Goal: Information Seeking & Learning: Check status

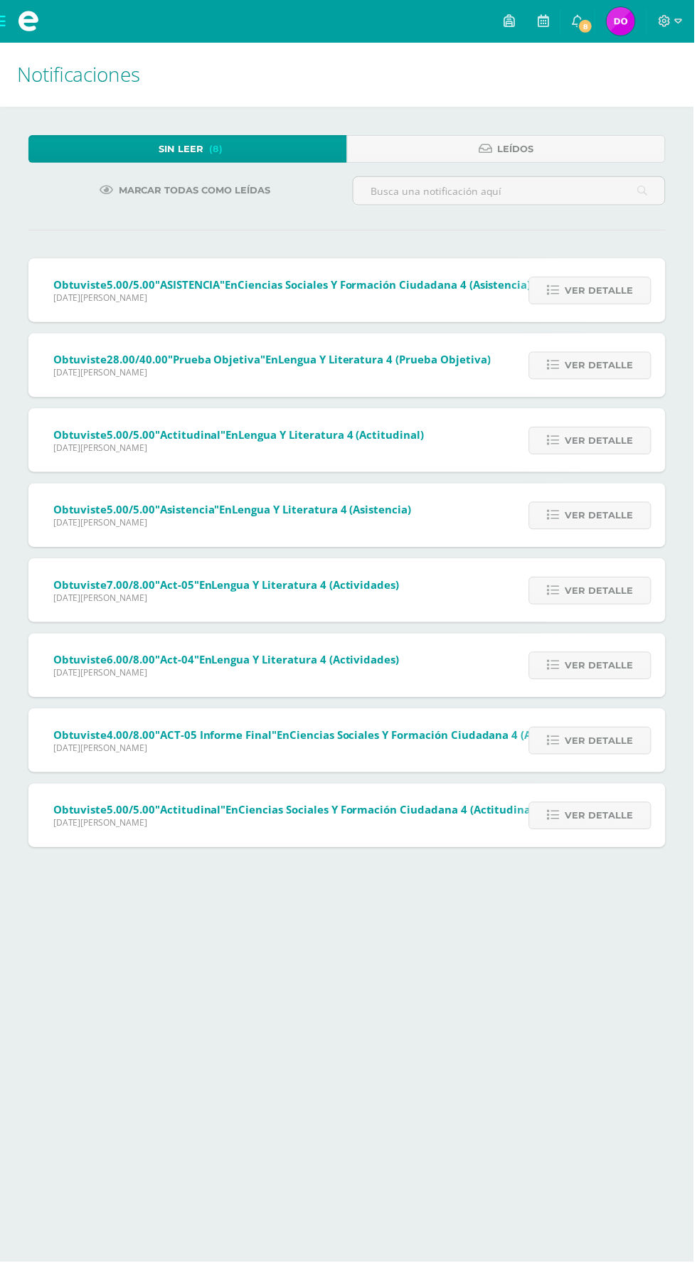
click at [600, 289] on span "Ver detalle" at bounding box center [601, 292] width 68 height 26
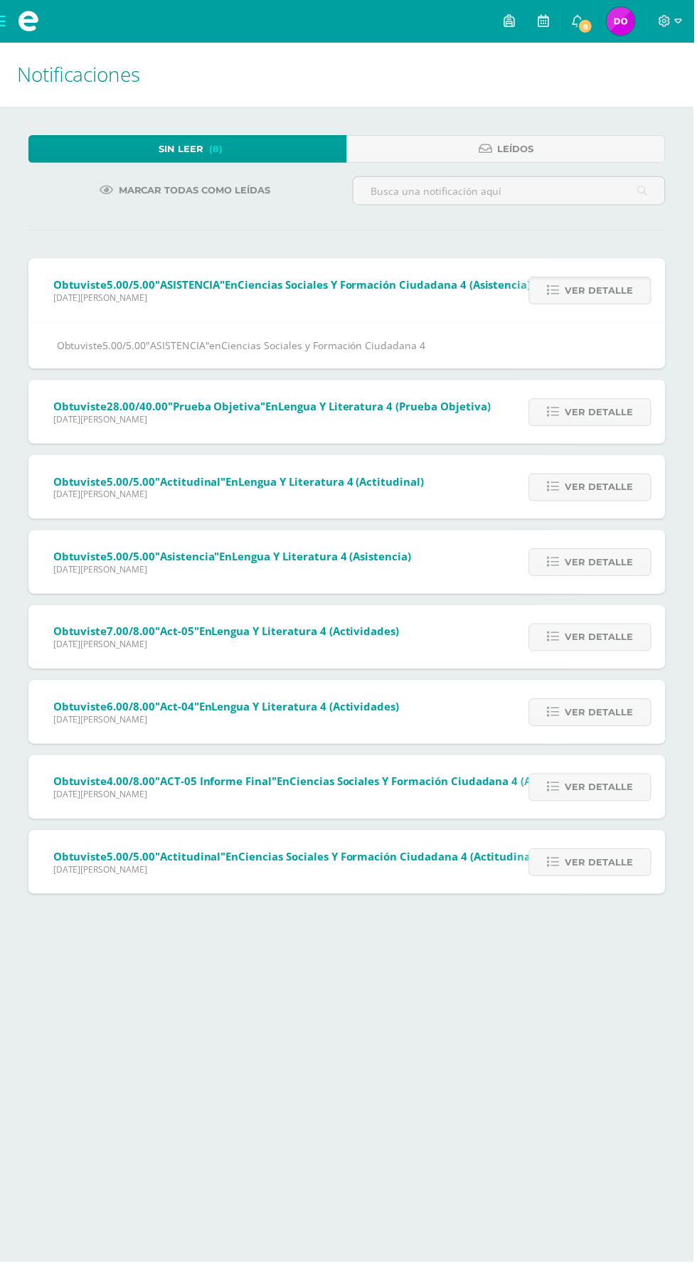
click at [600, 289] on span "Ver detalle" at bounding box center [601, 292] width 68 height 26
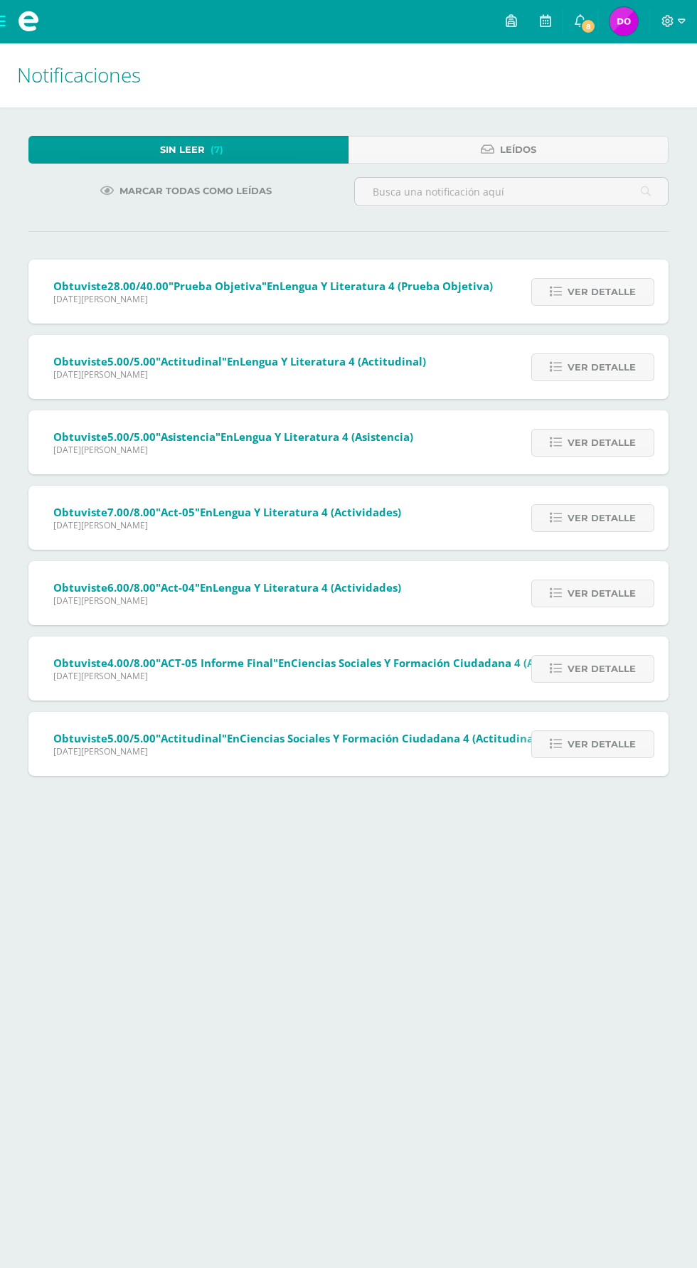
click at [597, 291] on span "Ver detalle" at bounding box center [601, 292] width 68 height 26
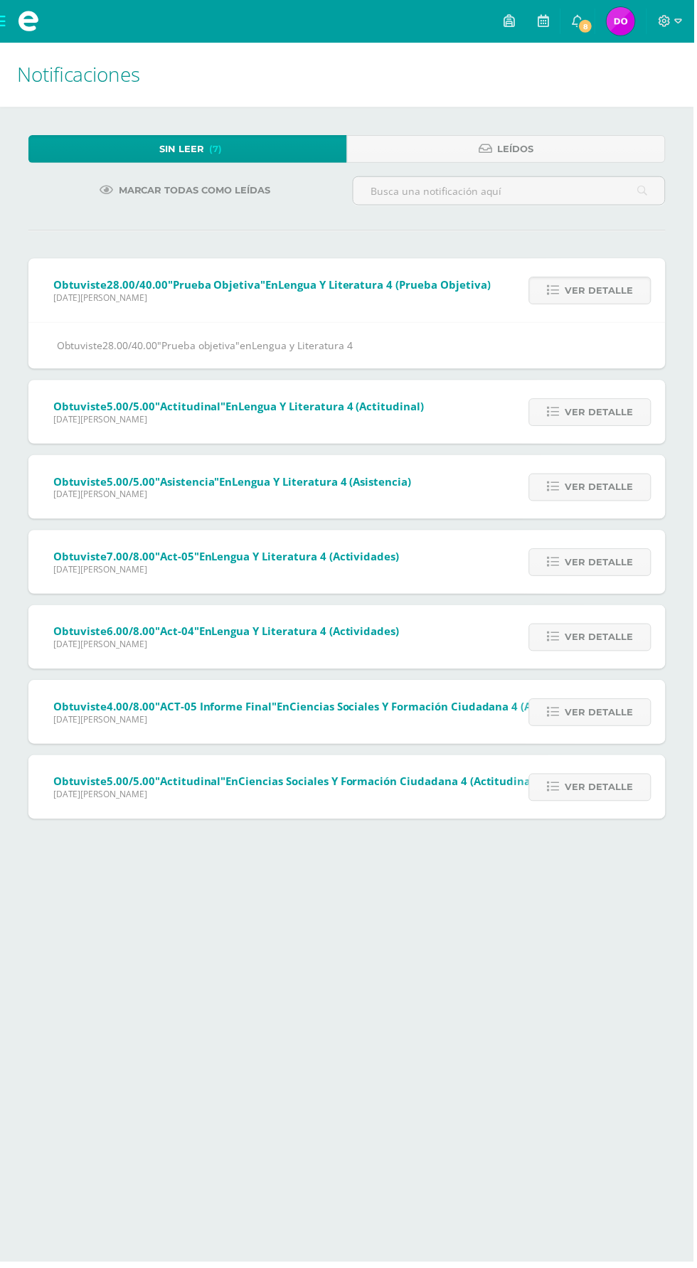
click at [600, 292] on span "Ver detalle" at bounding box center [601, 292] width 68 height 26
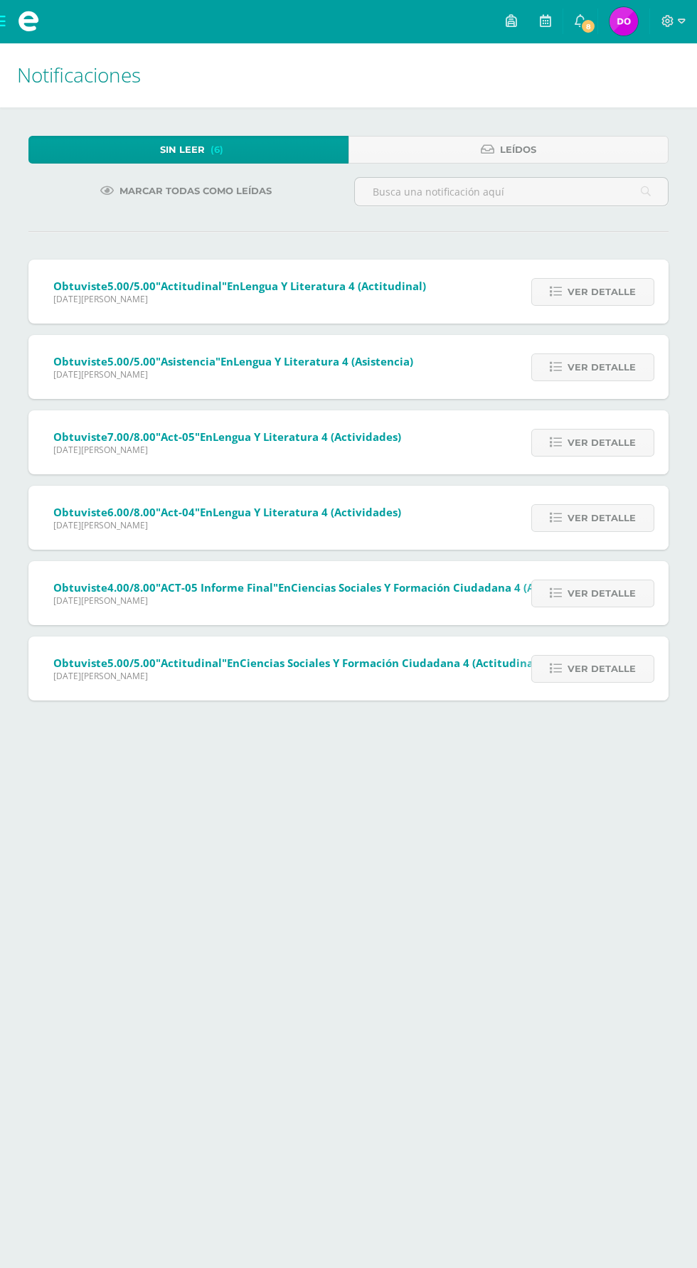
click at [595, 291] on span "Ver detalle" at bounding box center [601, 292] width 68 height 26
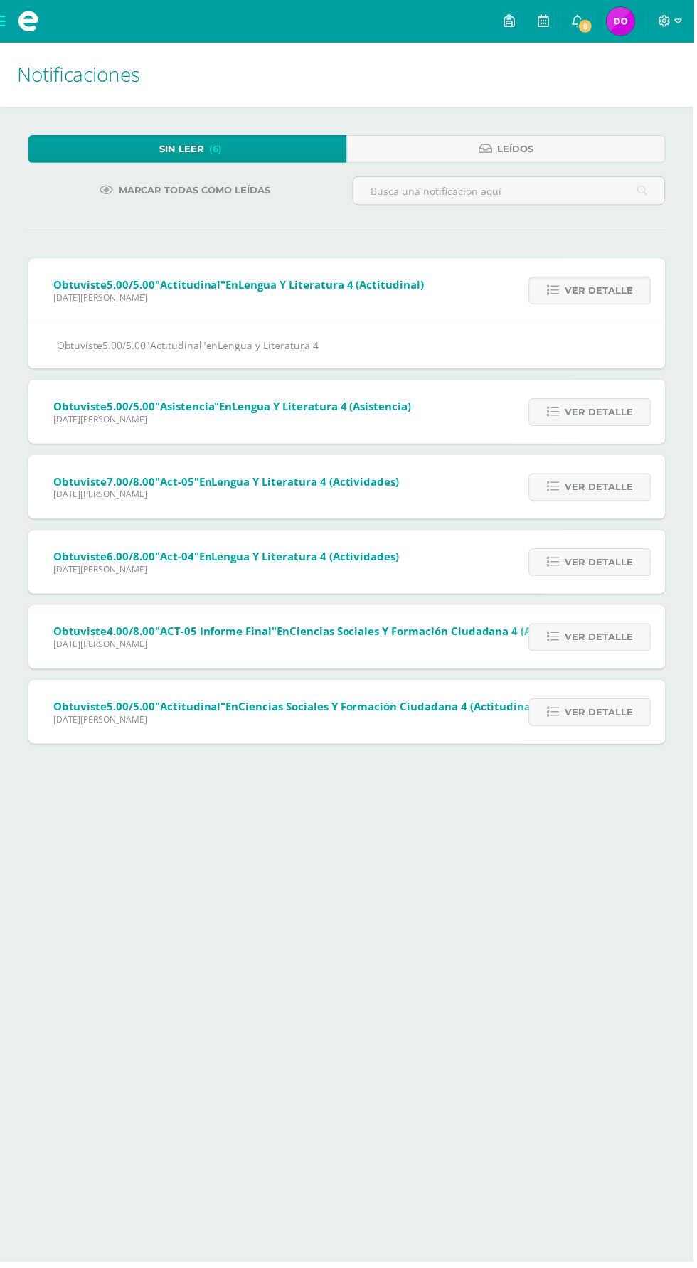
click at [598, 292] on span "Ver detalle" at bounding box center [601, 292] width 68 height 26
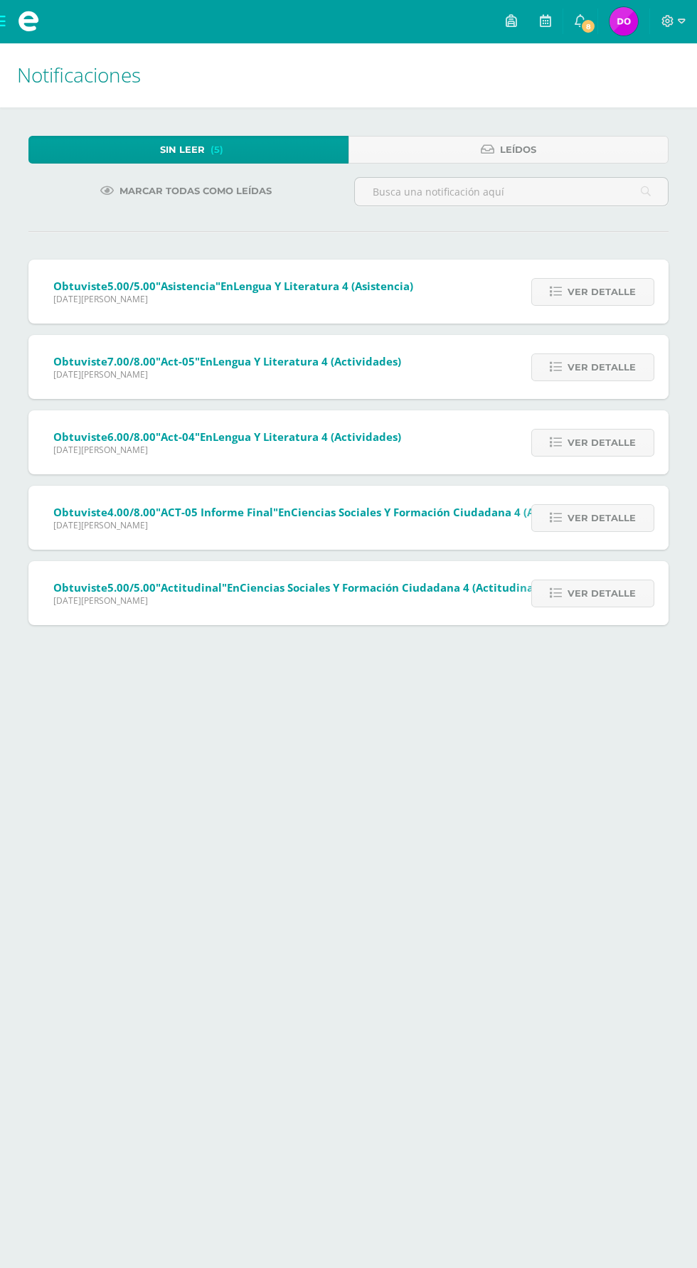
click at [595, 291] on span "Ver detalle" at bounding box center [601, 292] width 68 height 26
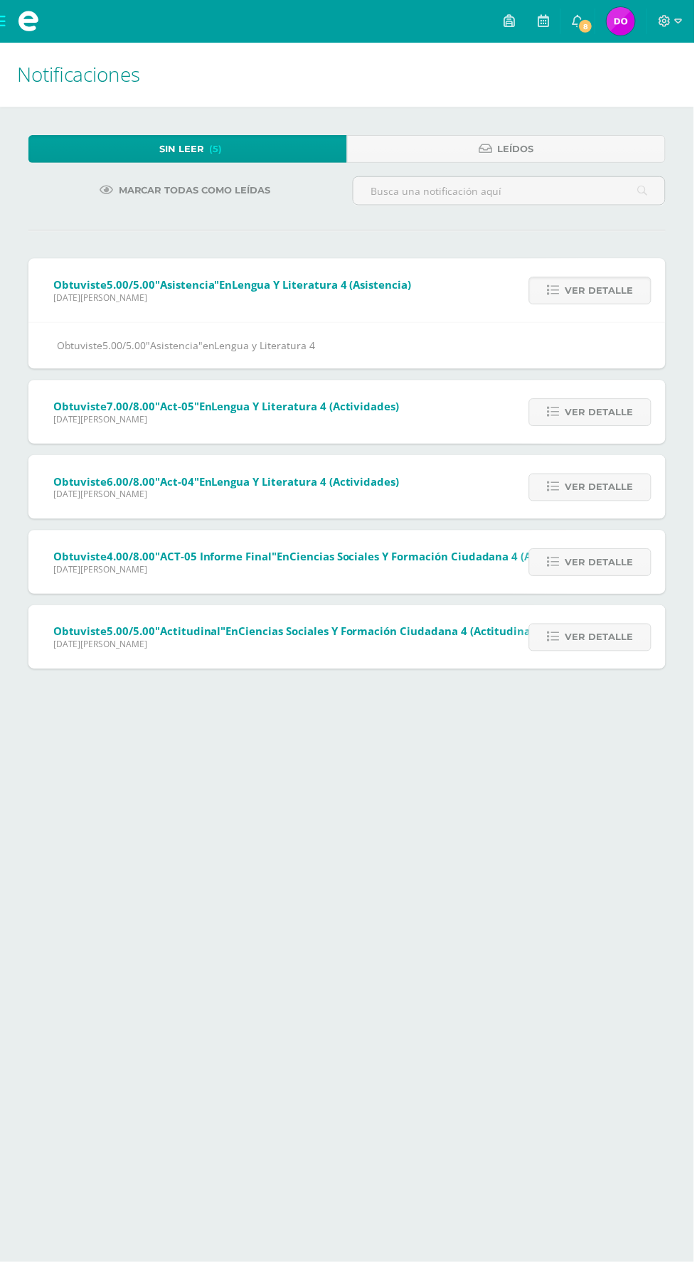
click at [598, 292] on span "Ver detalle" at bounding box center [601, 292] width 68 height 26
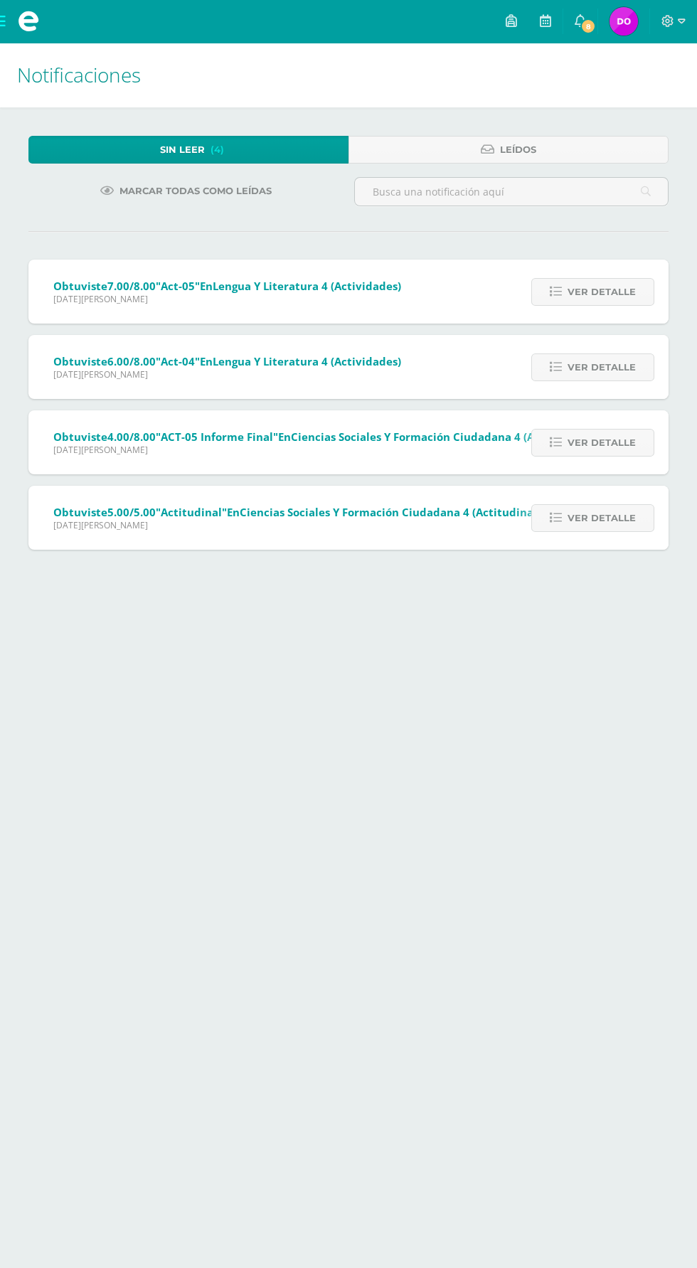
click at [595, 293] on span "Ver detalle" at bounding box center [601, 292] width 68 height 26
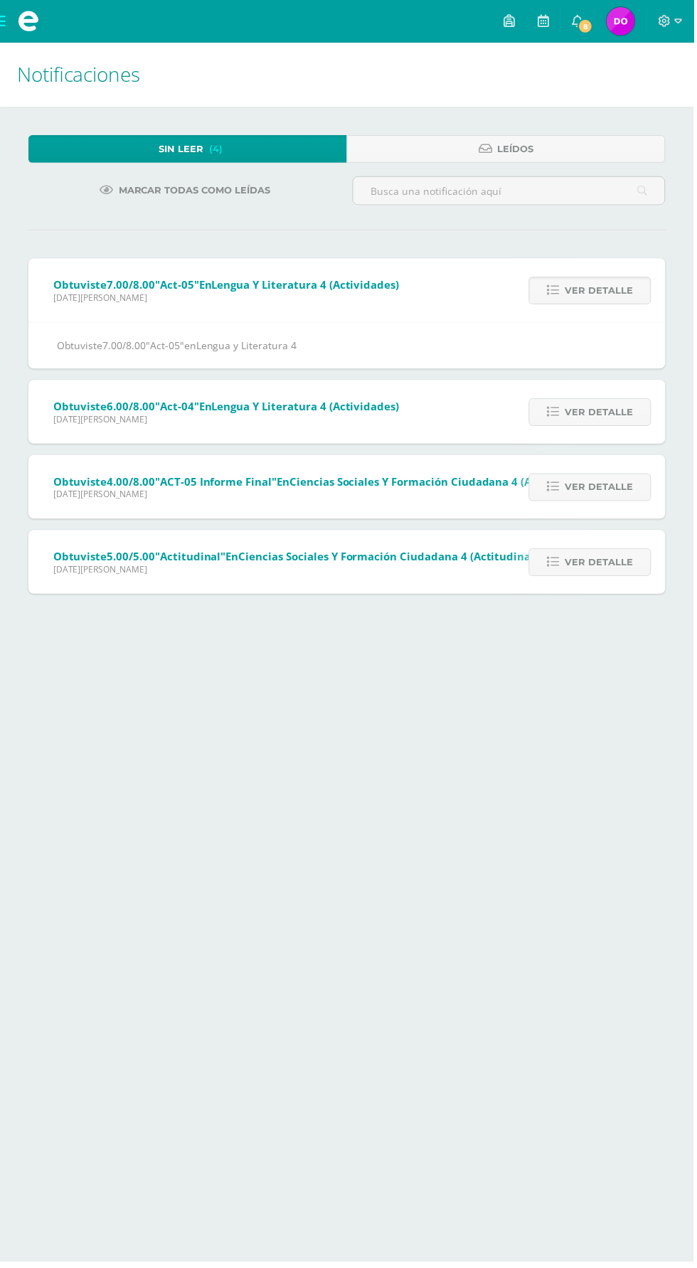
click at [590, 298] on span "Ver detalle" at bounding box center [601, 292] width 68 height 26
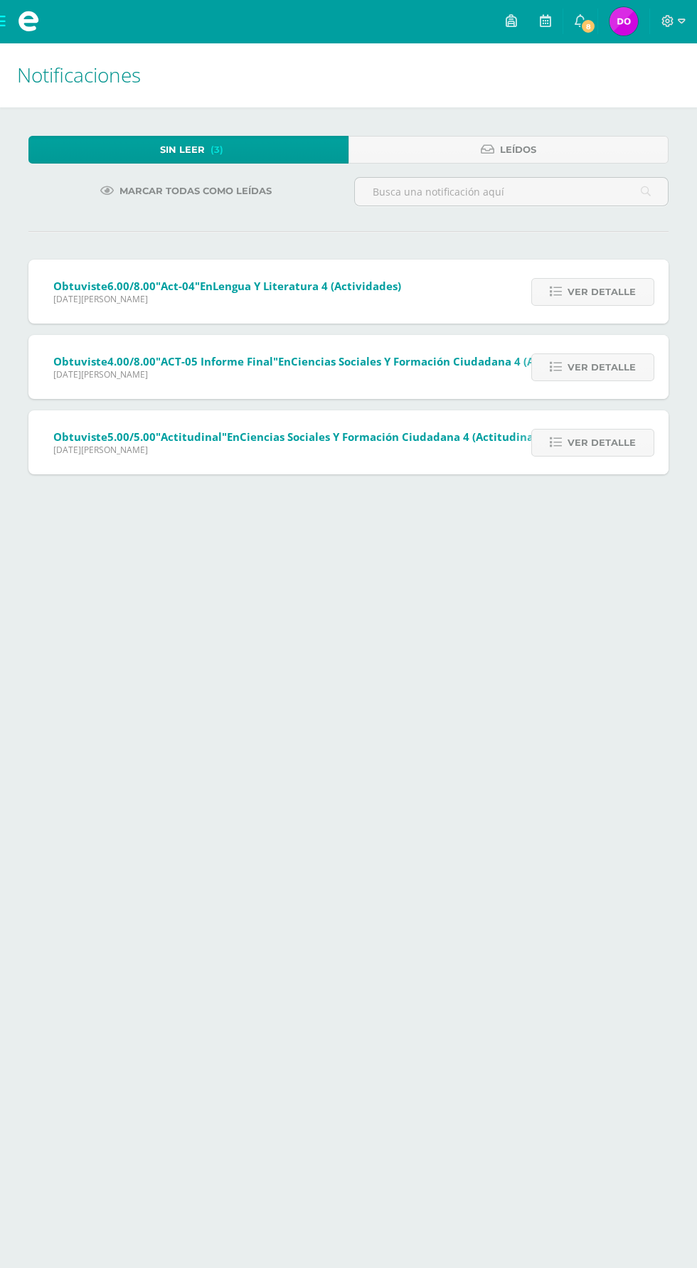
click at [588, 292] on span "Ver detalle" at bounding box center [601, 292] width 68 height 26
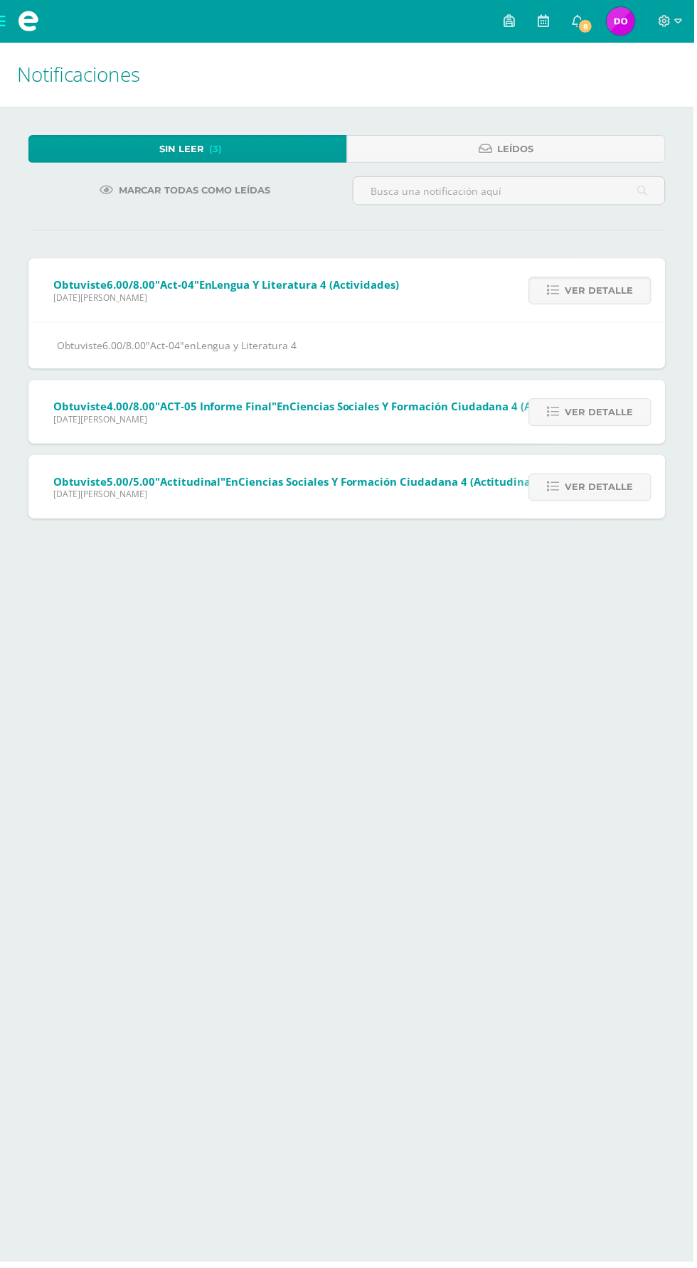
click at [596, 292] on span "Ver detalle" at bounding box center [601, 292] width 68 height 26
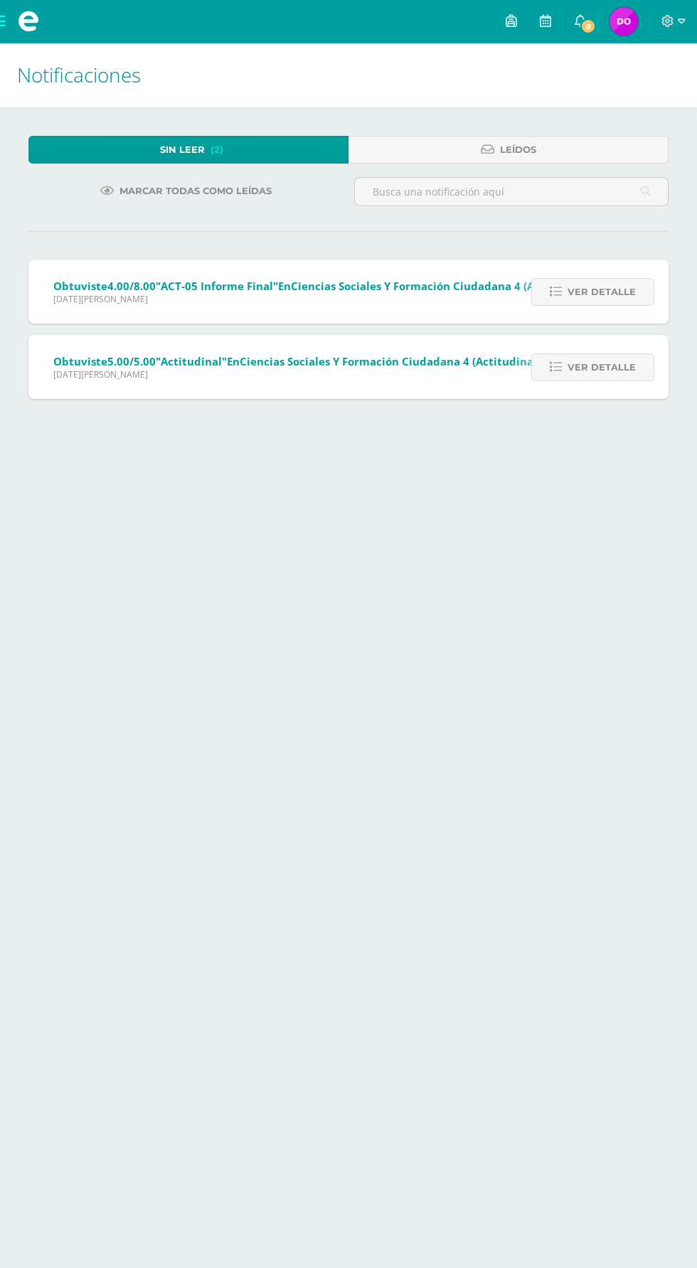
click at [599, 284] on span "Ver detalle" at bounding box center [601, 292] width 68 height 26
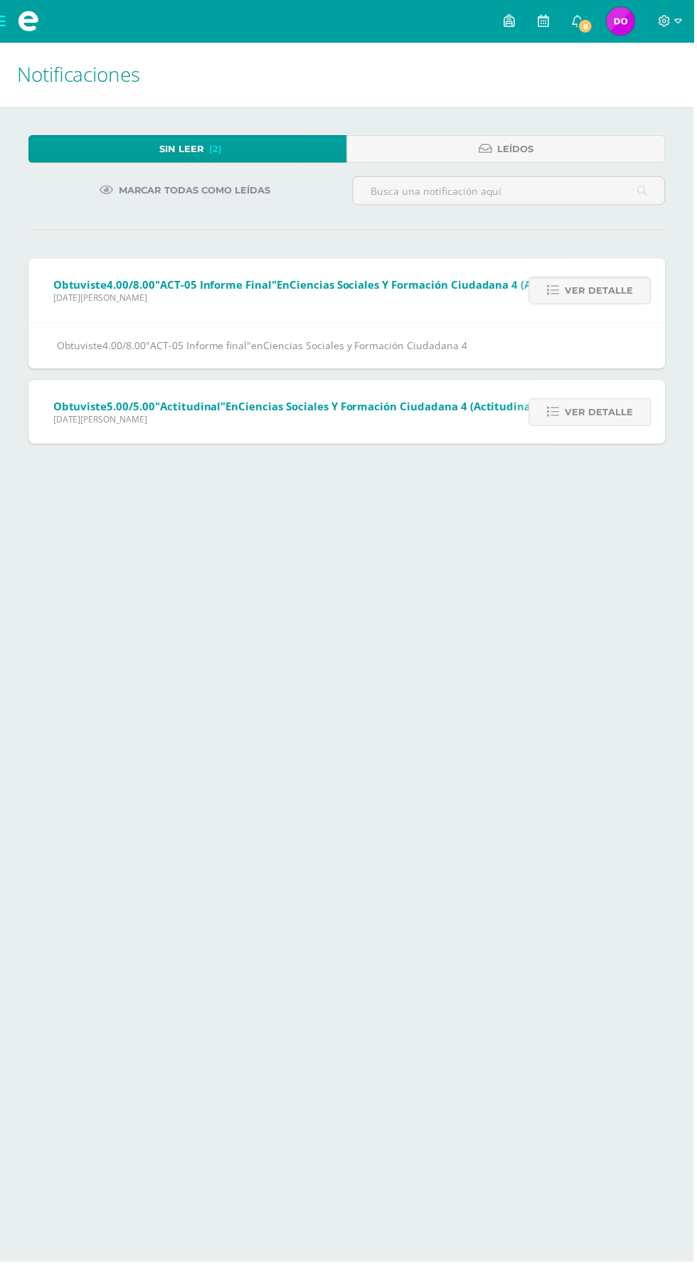
click at [597, 295] on span "Ver detalle" at bounding box center [601, 292] width 68 height 26
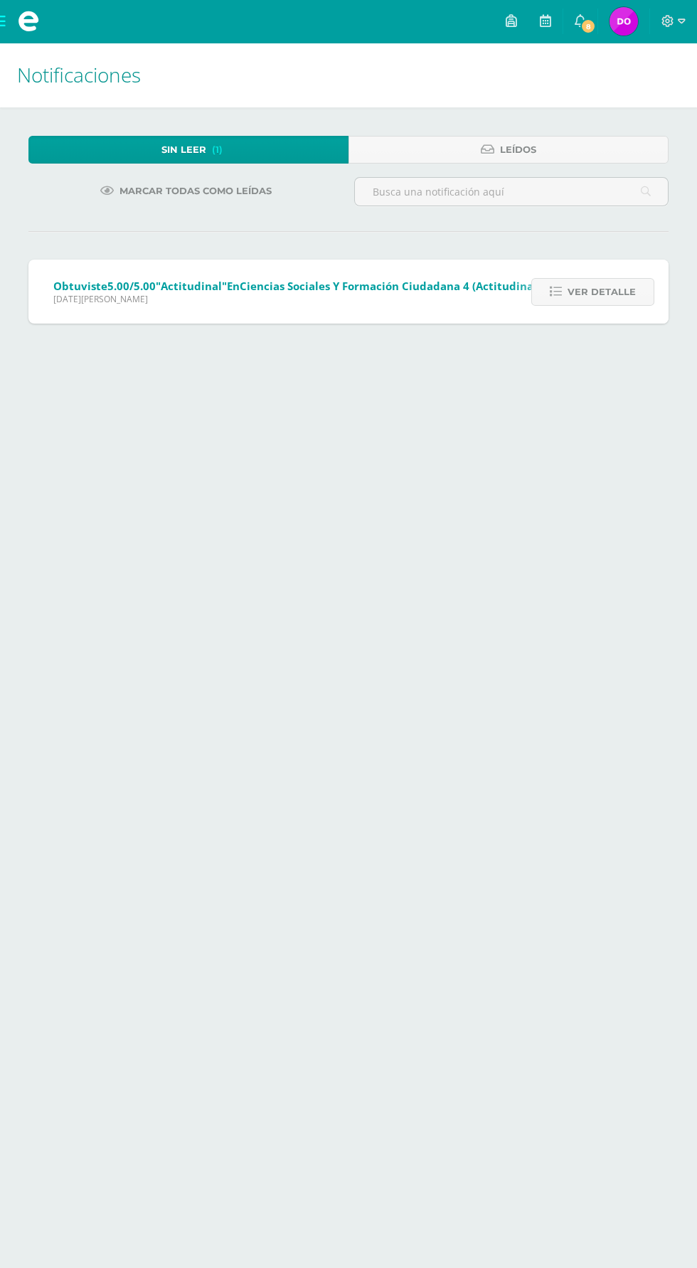
click at [605, 286] on span "Ver detalle" at bounding box center [601, 292] width 68 height 26
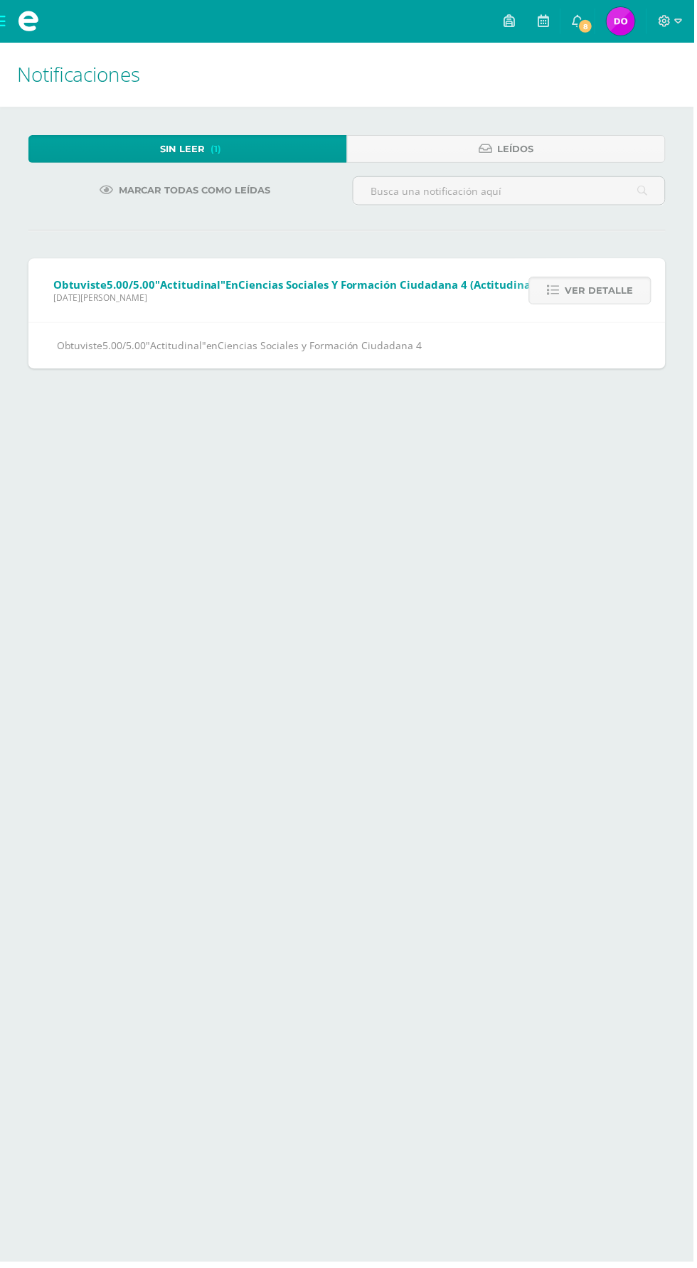
click at [598, 292] on span "Ver detalle" at bounding box center [601, 292] width 68 height 26
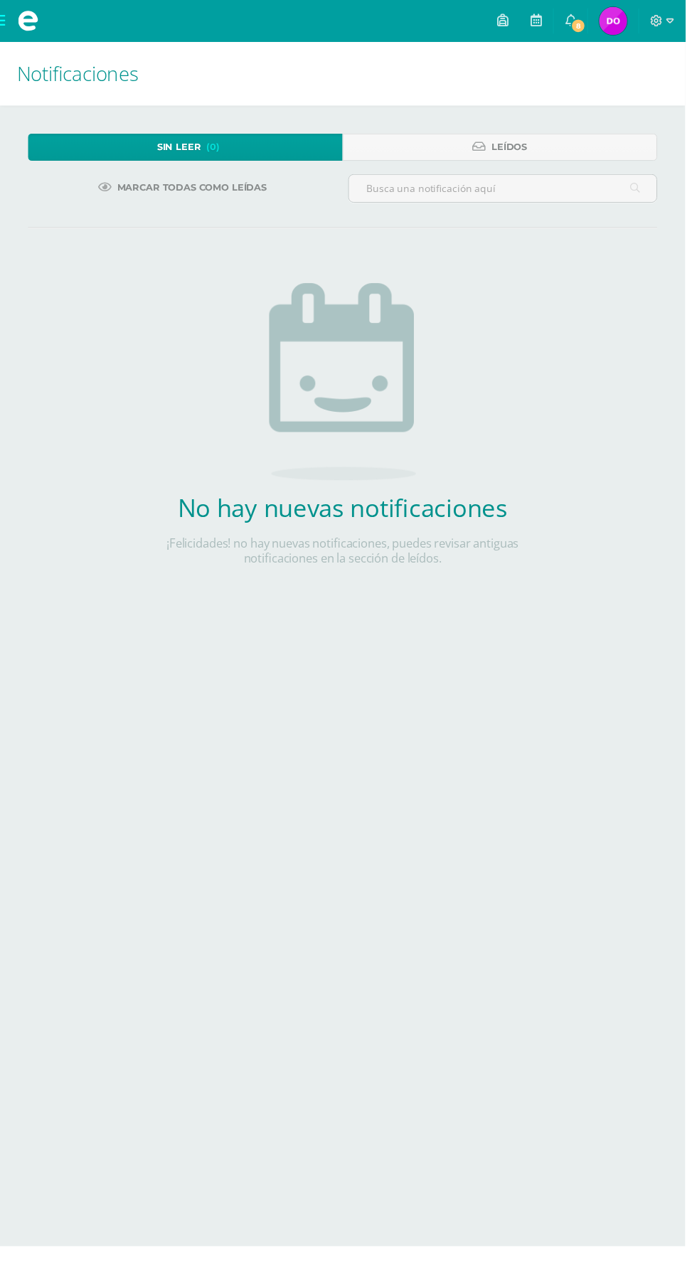
click at [674, 21] on icon at bounding box center [667, 21] width 13 height 13
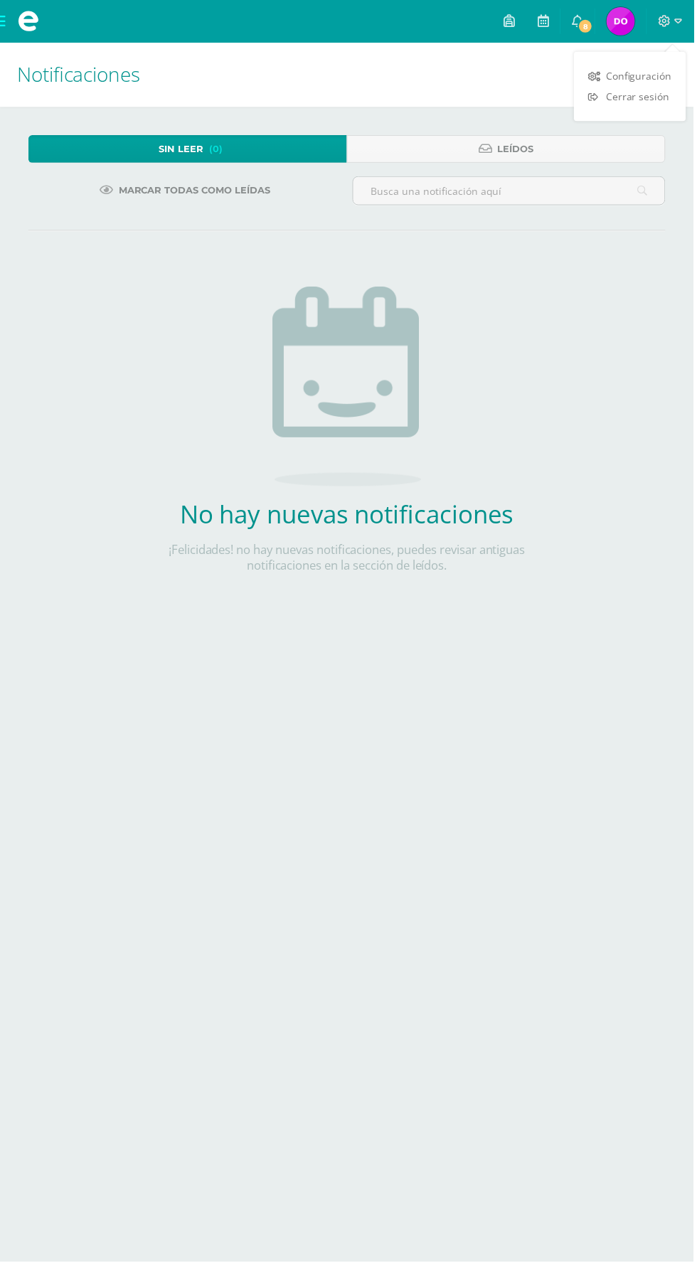
click at [641, 21] on span "Dalía Alexandra Mi Perfil" at bounding box center [623, 21] width 34 height 28
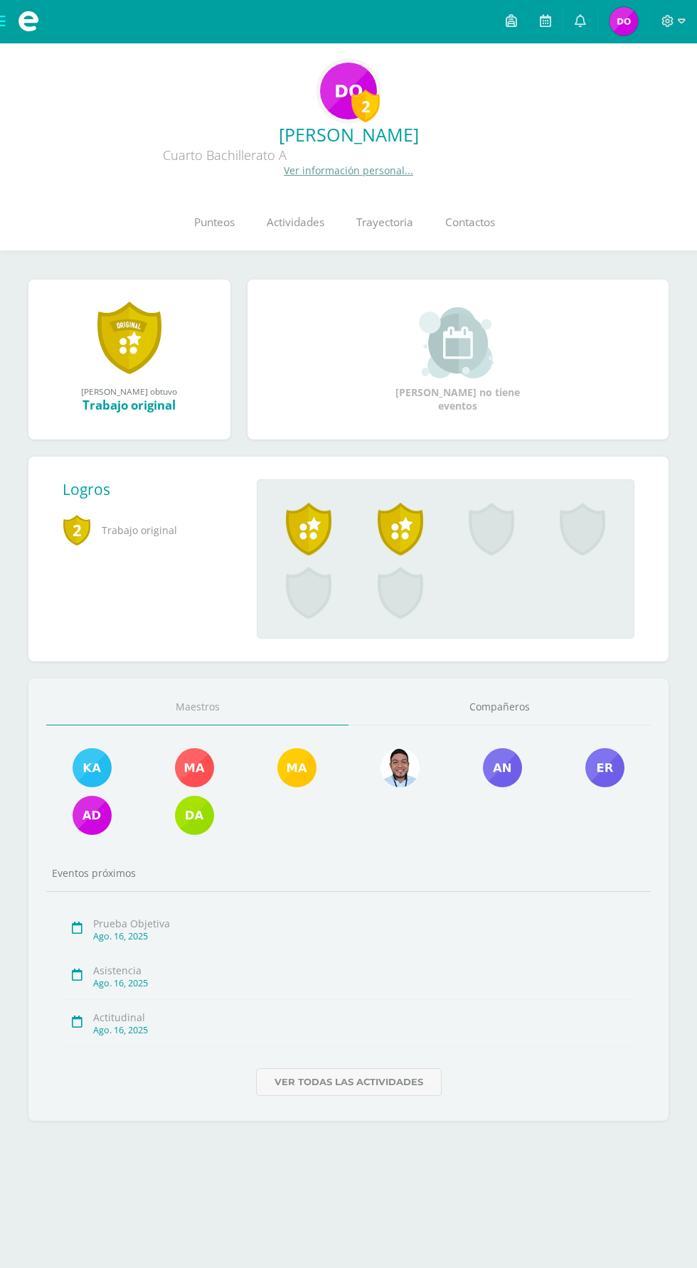
click at [226, 203] on link "Punteos" at bounding box center [214, 222] width 73 height 57
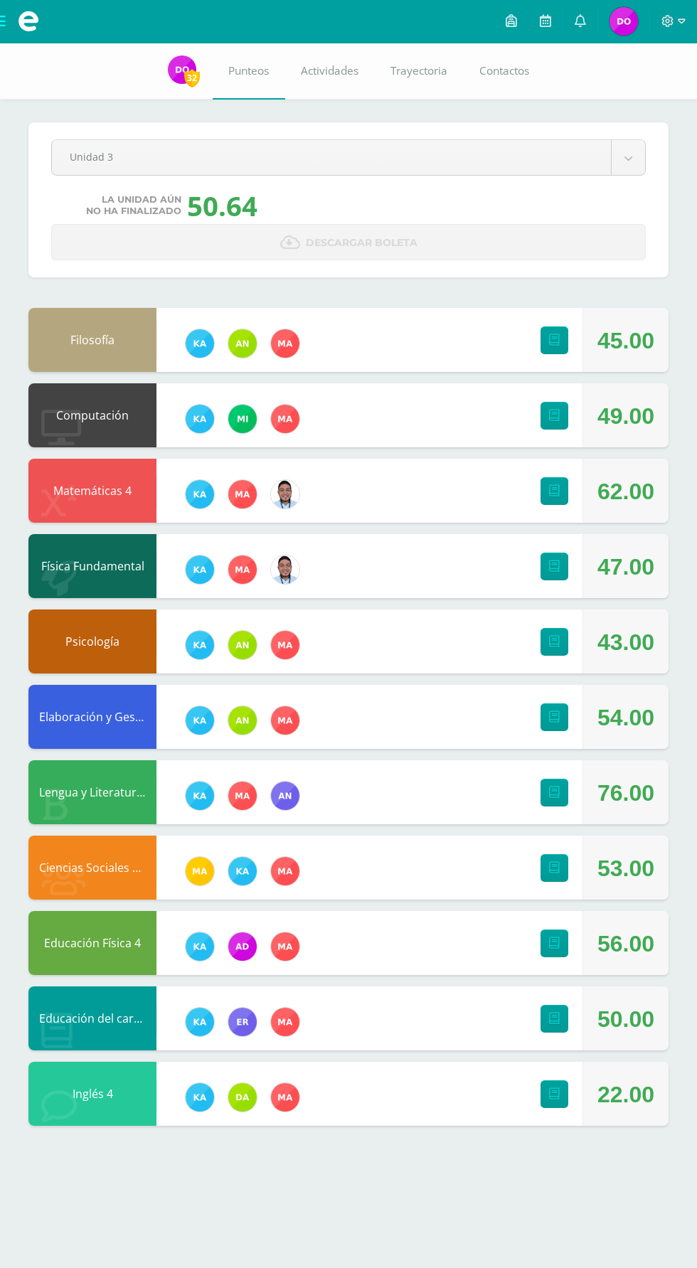
click at [186, 1148] on div "Pendiente Unidad 3 Unidad 1 Unidad 2 Unidad 3 Unidad 4 La unidad aún no ha fina…" at bounding box center [348, 598] width 697 height 1111
